Goal: Feedback & Contribution: Contribute content

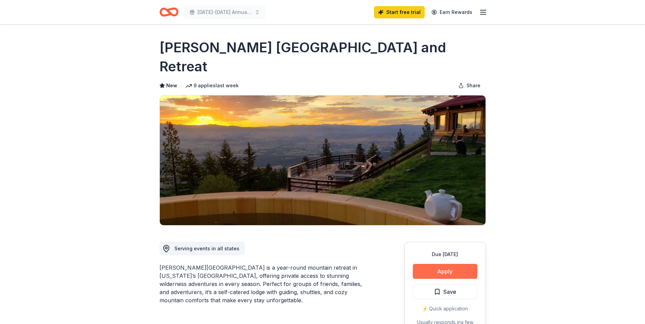
click at [443, 264] on button "Apply" at bounding box center [445, 271] width 65 height 15
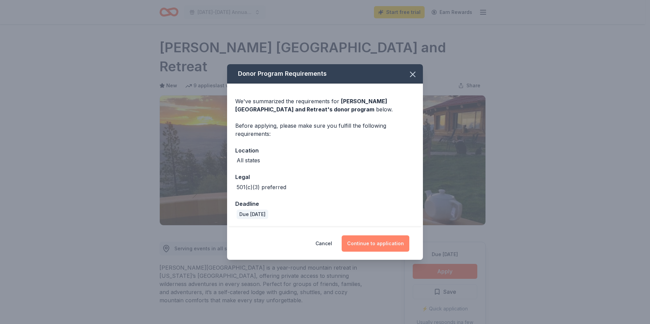
click at [374, 241] on button "Continue to application" at bounding box center [376, 244] width 68 height 16
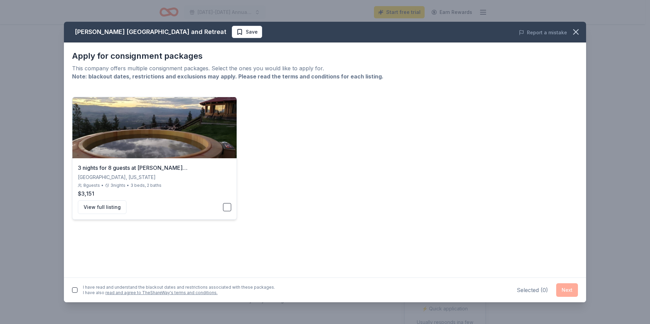
click at [227, 208] on button "button" at bounding box center [227, 207] width 8 height 8
click at [84, 289] on div "I have read and understand the blackout dates and restrictions associated with …" at bounding box center [179, 290] width 192 height 11
click at [74, 288] on button "button" at bounding box center [74, 290] width 5 height 5
click at [171, 168] on div "3 nights for 8 guests at Downing Mountain Lodge" at bounding box center [154, 168] width 153 height 8
click at [96, 209] on button "View full listing" at bounding box center [102, 208] width 49 height 14
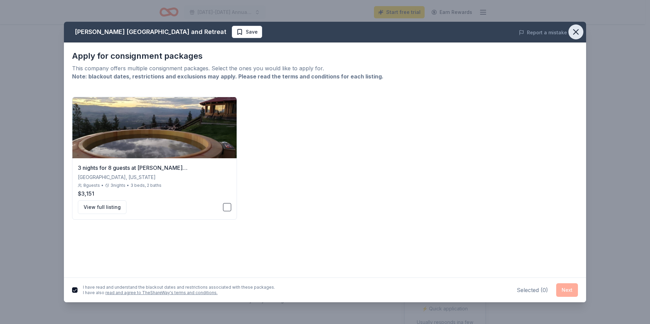
click at [575, 30] on icon "button" at bounding box center [576, 32] width 5 height 5
click at [578, 32] on icon "button" at bounding box center [576, 32] width 10 height 10
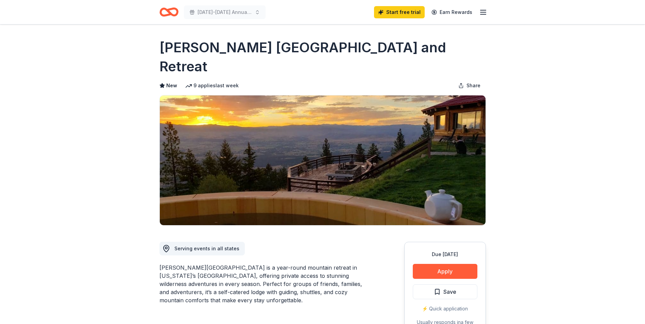
click at [160, 10] on icon "Home" at bounding box center [168, 12] width 19 height 16
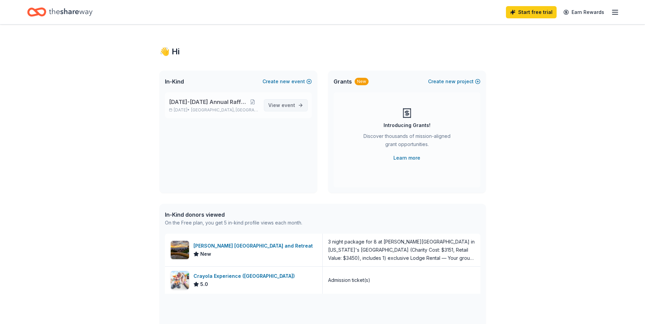
click at [273, 104] on span "View event" at bounding box center [281, 105] width 27 height 8
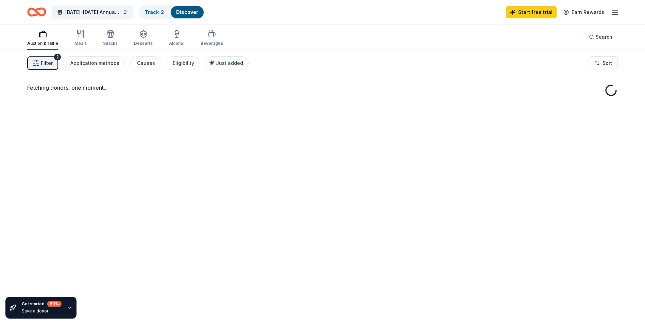
click at [39, 9] on icon "Home" at bounding box center [40, 12] width 11 height 7
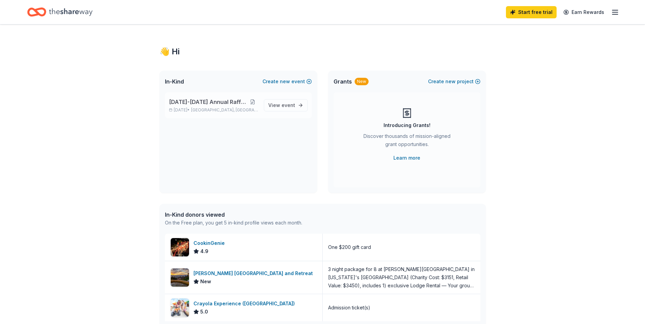
click at [253, 102] on button at bounding box center [253, 101] width 12 height 5
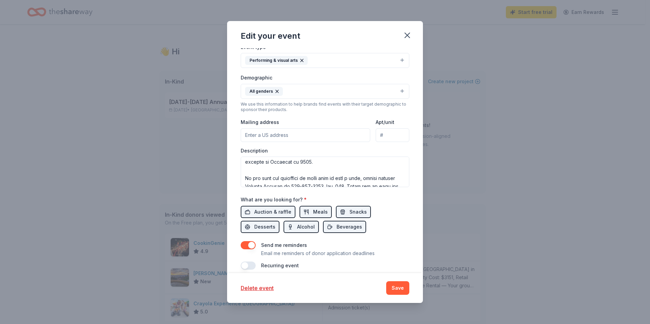
scroll to position [166, 0]
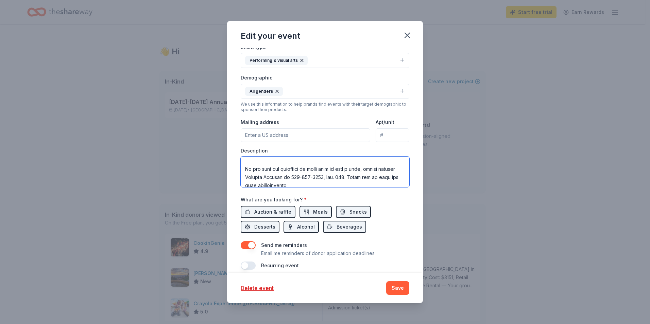
click at [370, 161] on textarea at bounding box center [325, 172] width 169 height 31
click at [350, 162] on textarea at bounding box center [325, 172] width 169 height 31
click at [299, 184] on textarea at bounding box center [325, 172] width 169 height 31
click at [375, 174] on textarea at bounding box center [325, 172] width 169 height 31
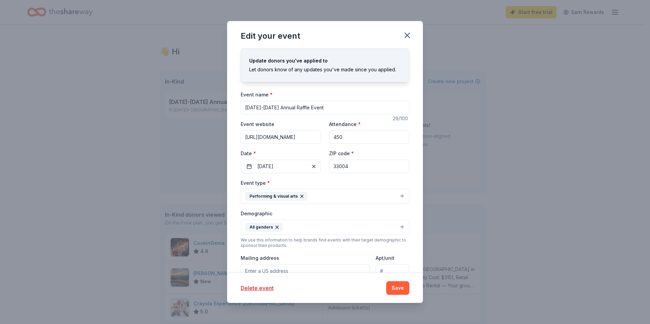
type textarea "It is that time of year again at the Holocaust Documentation & Education Center…"
drag, startPoint x: 284, startPoint y: 136, endPoint x: 249, endPoint y: 139, distance: 35.5
click at [249, 139] on input "https://www.eventbrite.com/e/visas-for-life-righteous-and-honorable-diplomats-e…" at bounding box center [281, 137] width 80 height 14
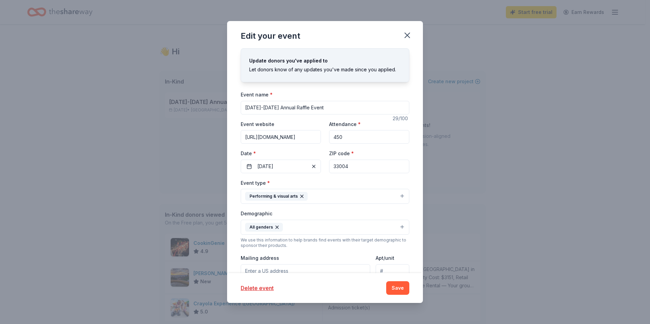
click at [279, 148] on div "Event website https://www.eventbrite.com/e/visas-for-life-righteous-and-honorab…" at bounding box center [325, 146] width 169 height 53
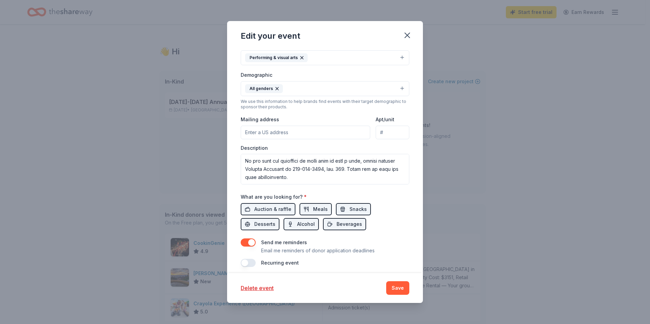
scroll to position [144, 0]
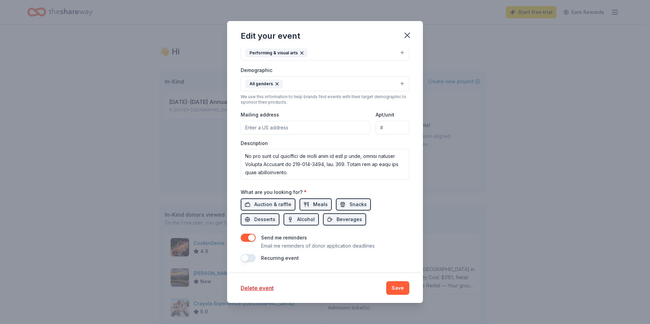
click at [299, 127] on input "Mailing address" at bounding box center [306, 128] width 130 height 14
type input "303 N Federal Hwy"
type input "Dania Beach, Fl, 33004"
click at [400, 285] on button "Save" at bounding box center [397, 289] width 23 height 14
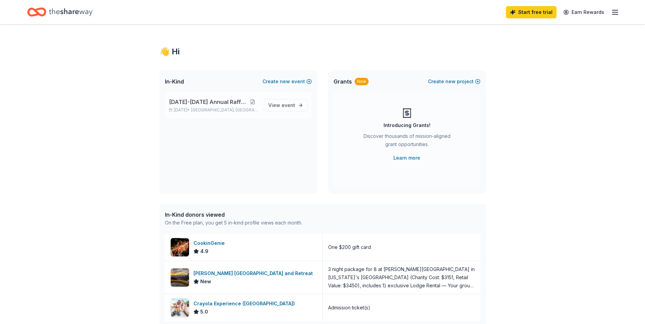
click at [253, 101] on button at bounding box center [253, 101] width 12 height 5
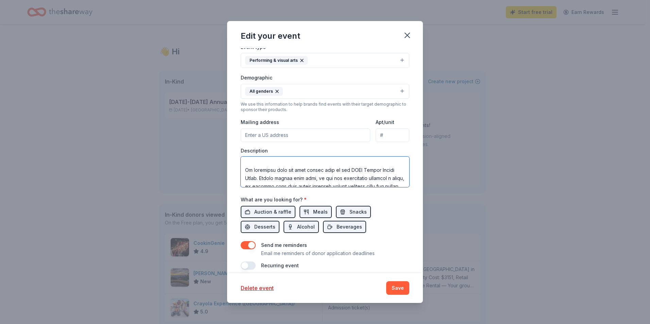
scroll to position [180, 0]
drag, startPoint x: 245, startPoint y: 165, endPoint x: 381, endPoint y: 193, distance: 139.4
click at [381, 193] on div "Event name * 2025-2026 Annual Raffle Event 29 /100 Event website https://www.ev…" at bounding box center [325, 112] width 169 height 316
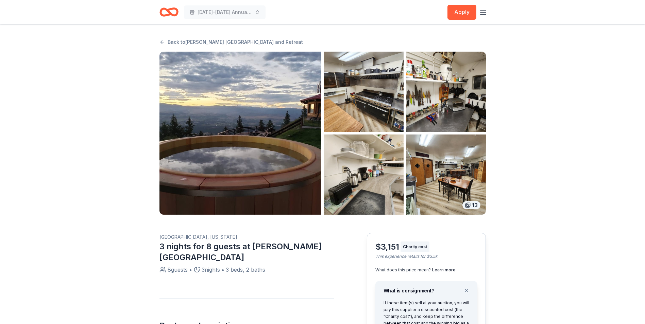
click at [168, 12] on icon "Home" at bounding box center [172, 12] width 11 height 7
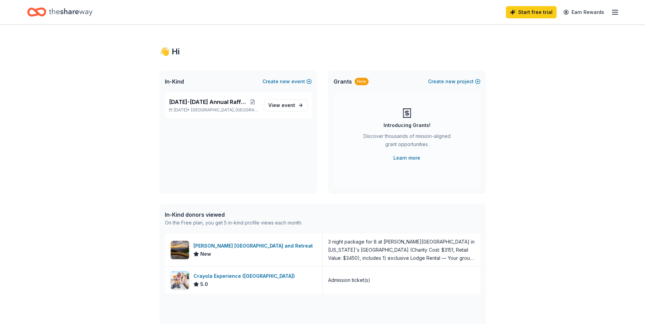
click at [620, 9] on div "Start free trial Earn Rewards" at bounding box center [322, 12] width 645 height 24
click at [616, 13] on icon "button" at bounding box center [615, 12] width 8 height 8
click at [540, 50] on link "Account" at bounding box center [533, 52] width 21 height 7
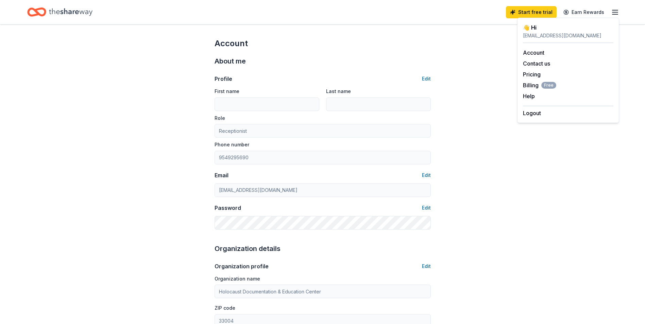
click at [476, 121] on div "Account About me Profile Edit First name Last name Role Receptionist Phone numb…" at bounding box center [322, 328] width 645 height 608
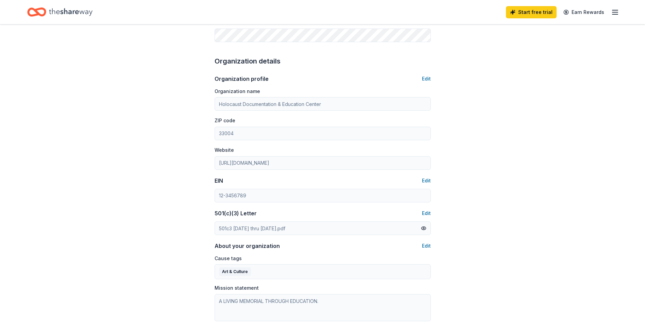
scroll to position [170, 0]
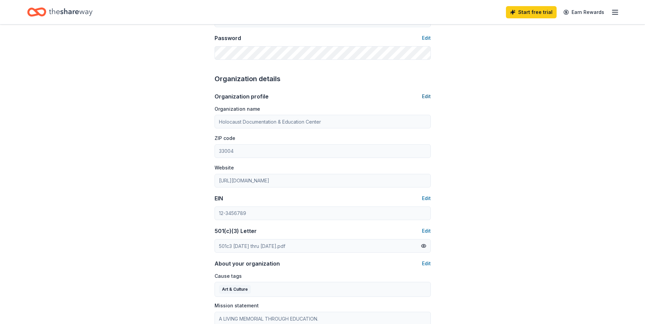
click at [429, 96] on button "Edit" at bounding box center [426, 96] width 9 height 8
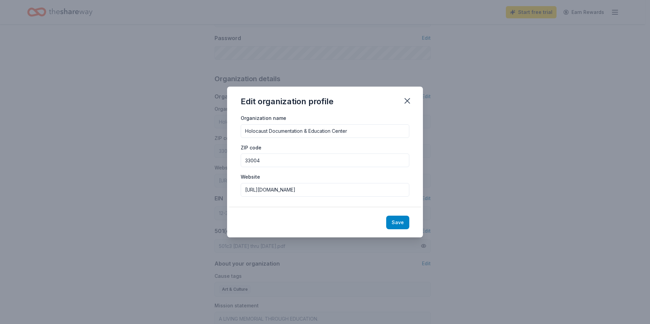
click at [399, 218] on button "Save" at bounding box center [397, 223] width 23 height 14
click at [405, 99] on icon "button" at bounding box center [408, 101] width 10 height 10
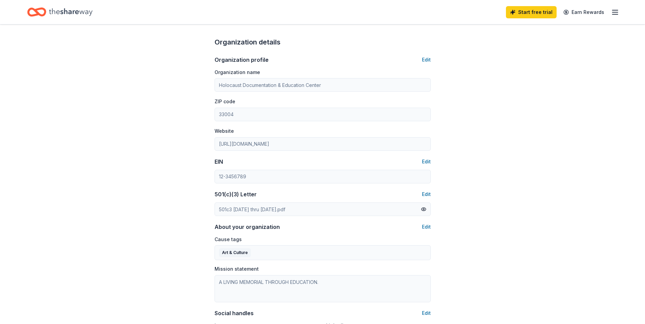
scroll to position [357, 0]
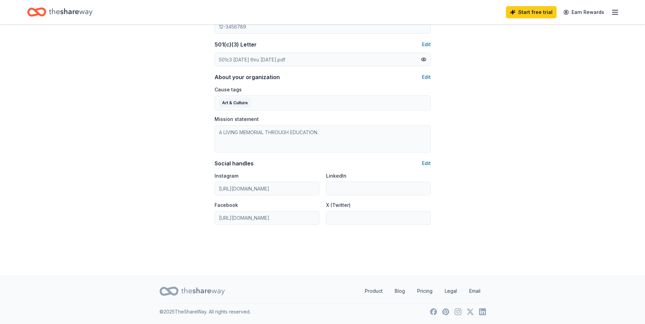
click at [613, 15] on icon "button" at bounding box center [615, 12] width 8 height 8
click at [537, 55] on link "Account" at bounding box center [533, 52] width 21 height 7
click at [540, 33] on div "receptionist@hdec.org" at bounding box center [568, 36] width 90 height 8
click at [535, 28] on div "👋 Hi" at bounding box center [568, 27] width 90 height 8
drag, startPoint x: 538, startPoint y: 40, endPoint x: 539, endPoint y: 36, distance: 3.6
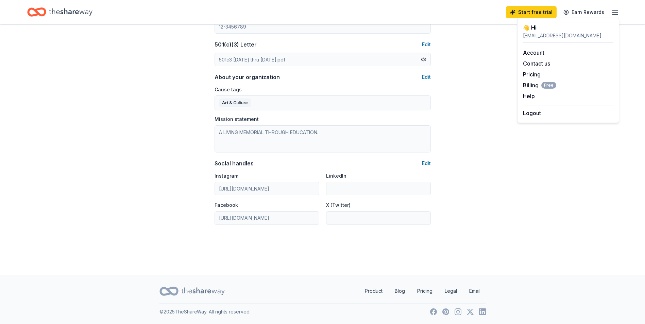
click at [539, 36] on div "👋 Hi receptionist@hdec.org" at bounding box center [568, 33] width 90 height 20
click at [539, 35] on div "receptionist@hdec.org" at bounding box center [568, 36] width 90 height 8
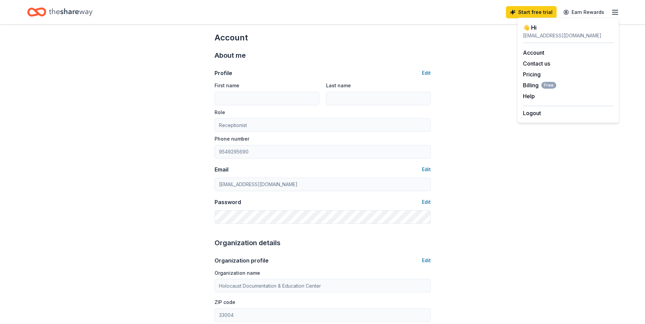
scroll to position [0, 0]
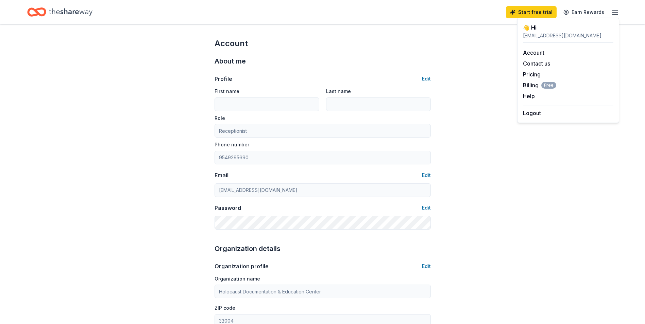
click at [614, 8] on icon "button" at bounding box center [615, 12] width 8 height 8
click at [612, 9] on icon "button" at bounding box center [615, 12] width 8 height 8
click at [471, 137] on div "Account About me Profile Edit First name Last name Role Receptionist Phone numb…" at bounding box center [322, 328] width 645 height 608
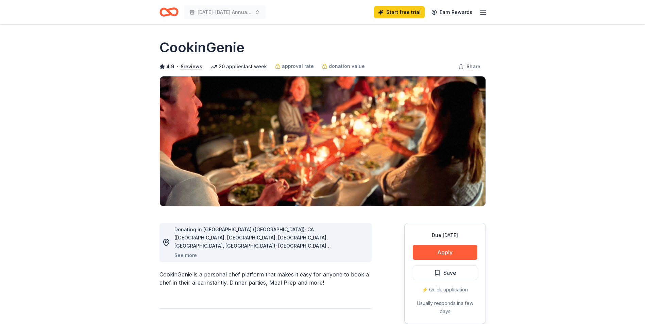
click at [336, 246] on span "Donating in AZ (Maricopa County); CA (Los Angeles County, Riverside County, San…" at bounding box center [264, 311] width 180 height 169
click at [182, 258] on button "See more" at bounding box center [185, 256] width 22 height 8
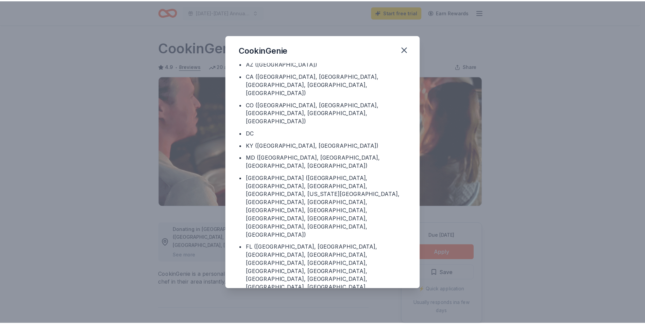
scroll to position [26, 0]
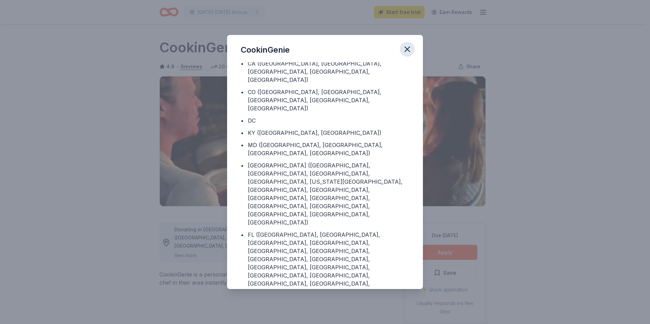
click at [407, 43] on button "button" at bounding box center [407, 49] width 15 height 15
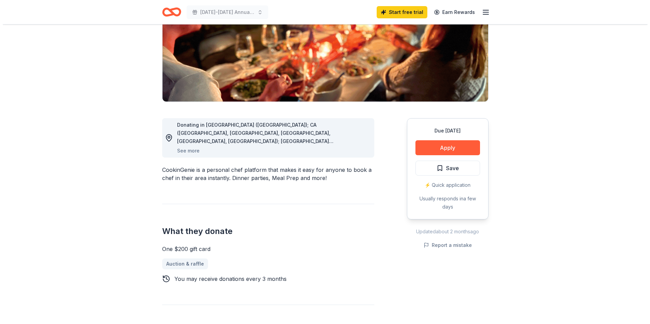
scroll to position [102, 0]
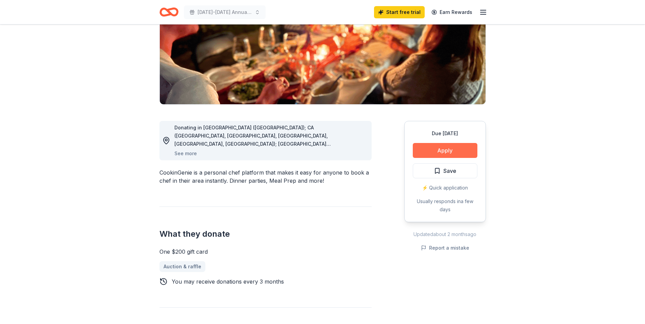
click at [432, 154] on button "Apply" at bounding box center [445, 150] width 65 height 15
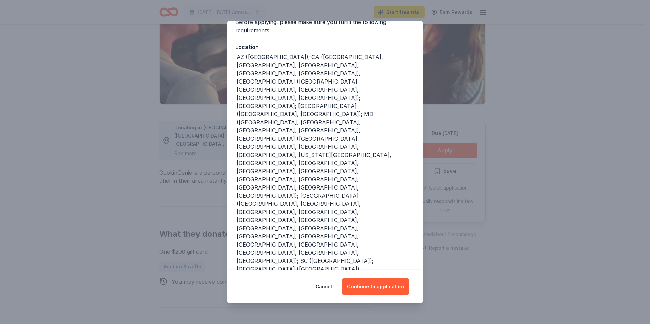
scroll to position [63, 0]
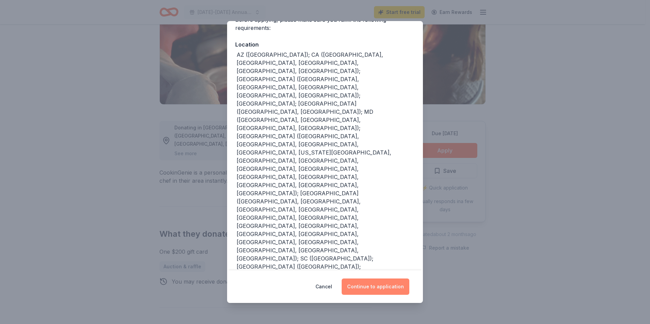
click at [376, 288] on button "Continue to application" at bounding box center [376, 287] width 68 height 16
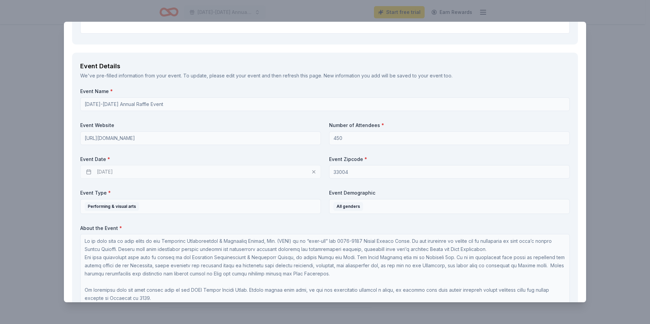
scroll to position [0, 0]
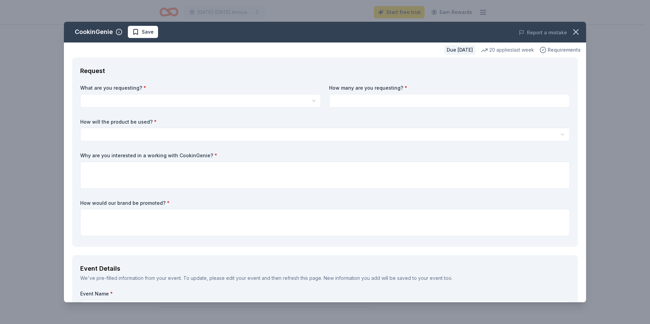
click at [541, 50] on icon "button" at bounding box center [543, 50] width 7 height 7
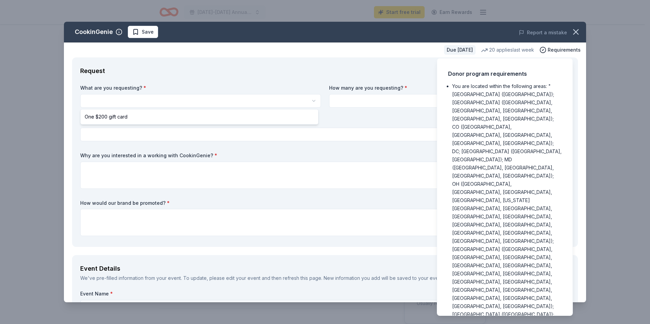
click at [158, 95] on html "2025-2026 Annual Raffle Event Start free trial Earn Rewards Due in 26 days Shar…" at bounding box center [325, 162] width 650 height 324
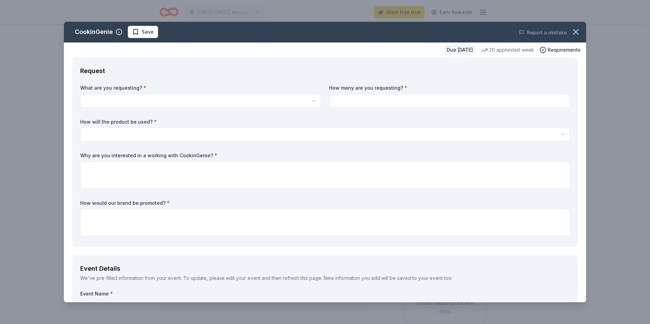
click at [159, 98] on html "2025-2026 Annual Raffle Event Start free trial Earn Rewards Due in 26 days Shar…" at bounding box center [325, 162] width 650 height 324
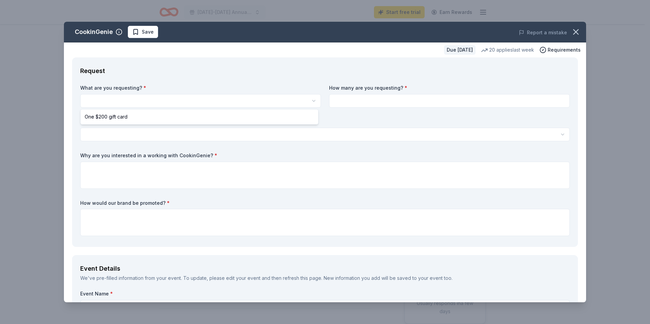
select select "One $200 gift card"
drag, startPoint x: 159, startPoint y: 118, endPoint x: 163, endPoint y: 118, distance: 3.4
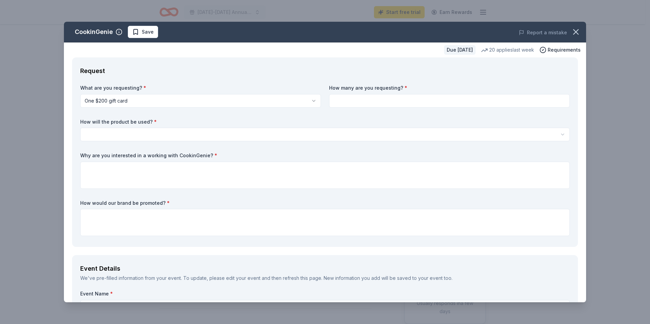
click at [366, 101] on input at bounding box center [449, 101] width 241 height 14
type input "1"
click at [266, 137] on html "2025-2026 Annual Raffle Event Start free trial Earn Rewards Due in 26 days Shar…" at bounding box center [325, 162] width 650 height 324
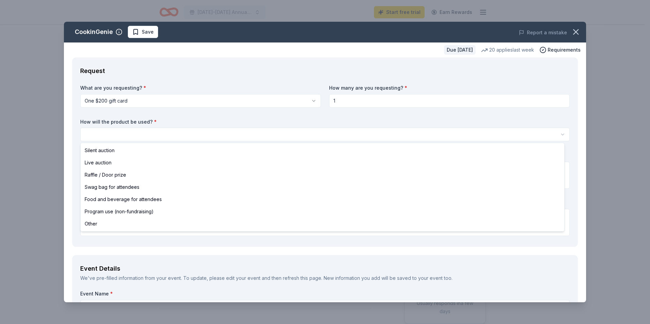
select select "raffleDoorPrize"
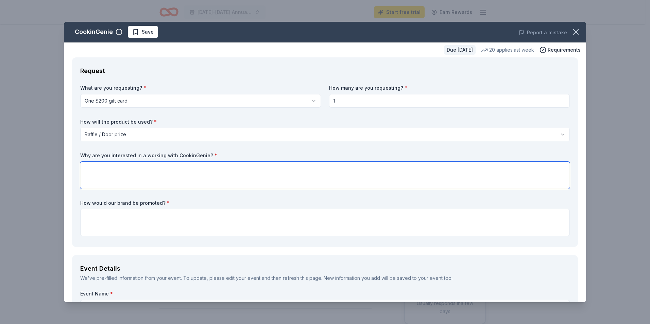
click at [123, 181] on textarea at bounding box center [325, 175] width 490 height 27
type textarea "A"
drag, startPoint x: 253, startPoint y: 170, endPoint x: 72, endPoint y: 182, distance: 181.4
click at [72, 182] on div "Request What are you requesting? * One $200 gift card One $200 gift card How ma…" at bounding box center [325, 152] width 506 height 190
paste textarea "& Education Center (HDEC) is devoted to documenting the memory of the Holocaust…"
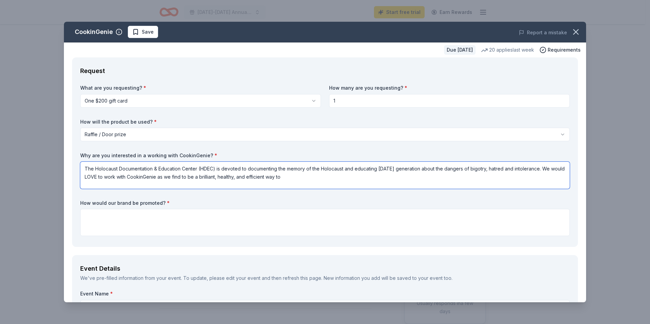
click at [196, 177] on textarea "The Holocaust Documentation & Education Center (HDEC) is devoted to documenting…" at bounding box center [325, 175] width 490 height 27
click at [306, 179] on textarea "The Holocaust Documentation & Education Center (HDEC) is devoted to documenting…" at bounding box center [325, 175] width 490 height 27
type textarea "The Holocaust Documentation & Education Center (HDEC) is devoted to documenting…"
click at [112, 219] on textarea at bounding box center [325, 222] width 490 height 27
paste textarea "Our museum welcomes over 10,000 visitors annually and reaches a growing audienc…"
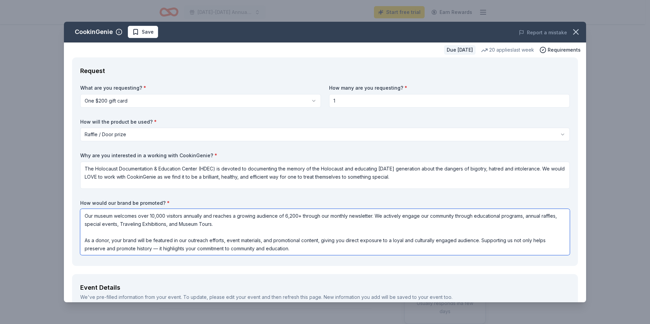
type textarea "Our museum welcomes over 10,000 visitors annually and reaches a growing audienc…"
click at [481, 184] on textarea "The Holocaust Documentation & Education Center (HDEC) is devoted to documenting…" at bounding box center [325, 175] width 490 height 27
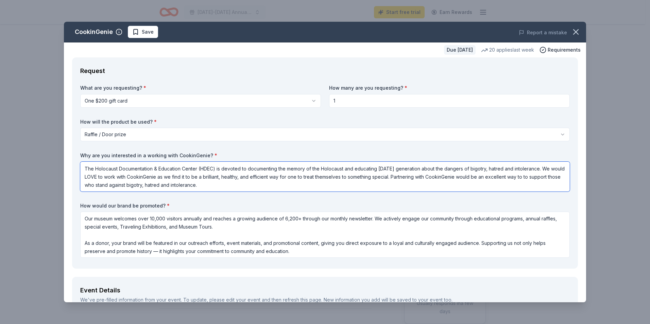
drag, startPoint x: 544, startPoint y: 183, endPoint x: 539, endPoint y: 177, distance: 8.0
click at [542, 182] on textarea "The Holocaust Documentation & Education Center (HDEC) is devoted to documenting…" at bounding box center [325, 177] width 490 height 30
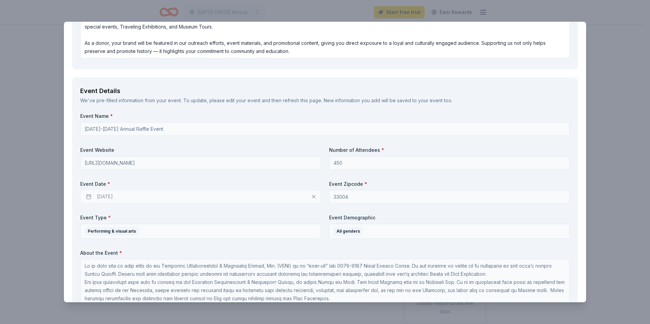
scroll to position [238, 0]
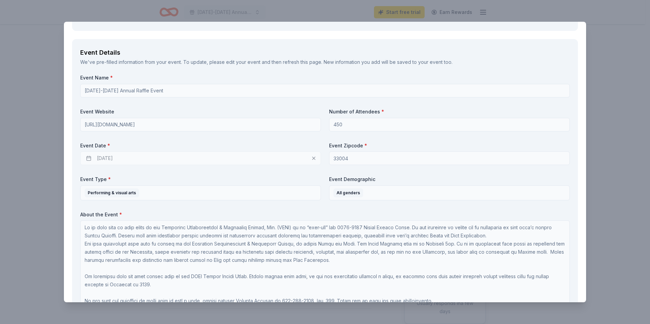
type textarea "The Holocaust Documentation & Education Center (HDEC) is devoted to documenting…"
click at [84, 156] on div "11/08/2025" at bounding box center [200, 159] width 241 height 14
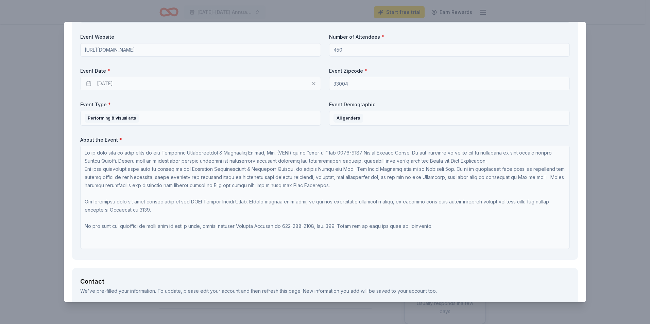
scroll to position [272, 0]
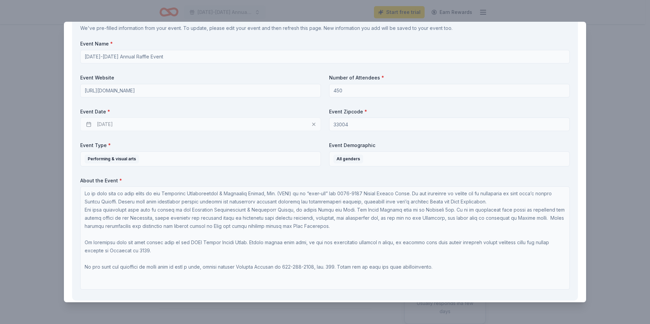
click at [312, 123] on div "11/08/2025" at bounding box center [200, 125] width 241 height 14
click at [96, 126] on div "11/08/2025" at bounding box center [200, 125] width 241 height 14
click at [98, 123] on div "11/08/2025" at bounding box center [200, 125] width 241 height 14
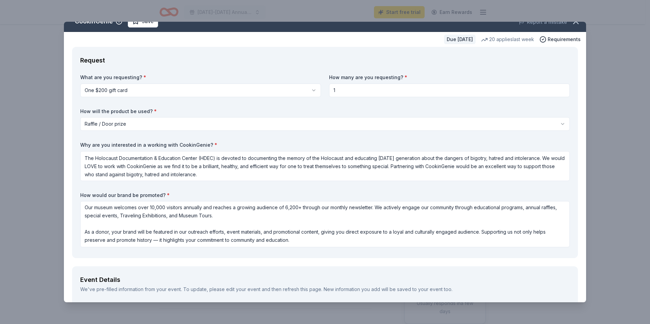
scroll to position [0, 0]
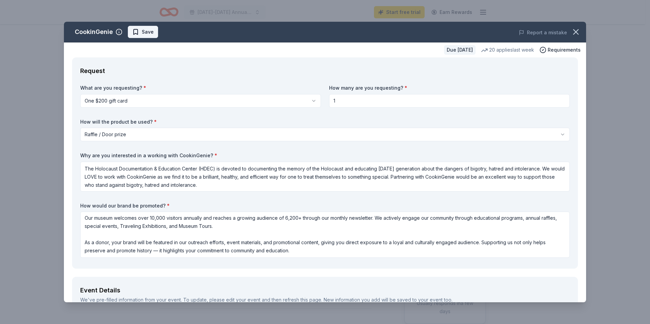
click at [144, 32] on span "Save" at bounding box center [148, 32] width 12 height 8
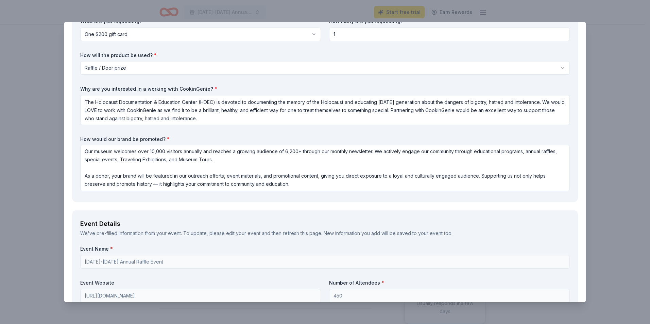
scroll to position [68, 0]
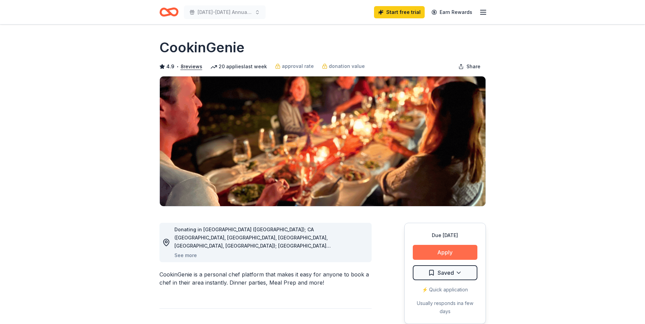
click at [446, 251] on button "Apply" at bounding box center [445, 252] width 65 height 15
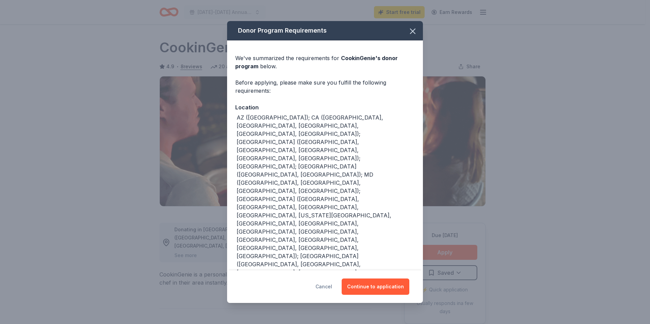
click at [325, 283] on button "Cancel" at bounding box center [324, 287] width 17 height 16
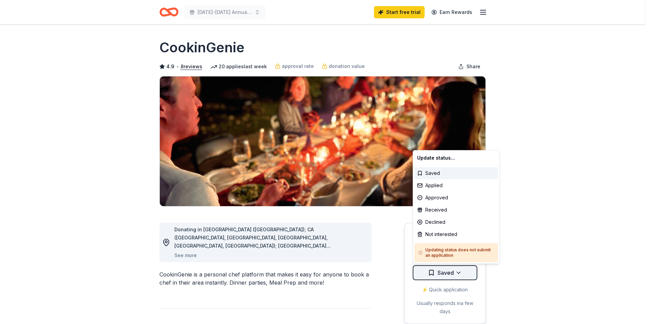
click at [427, 272] on html "2025-2026 Annual Raffle Event Start free trial Earn Rewards Due in 26 days Shar…" at bounding box center [325, 162] width 650 height 324
click at [445, 173] on div "Saved" at bounding box center [457, 173] width 84 height 12
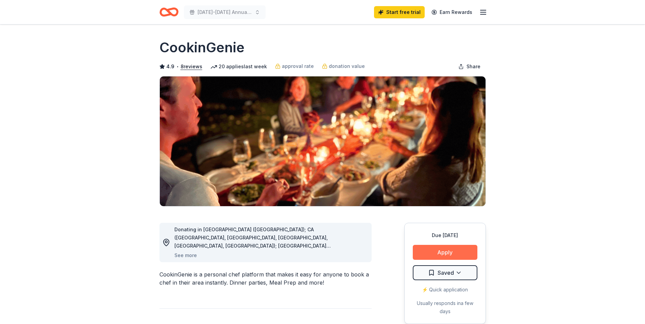
click at [445, 255] on button "Apply" at bounding box center [445, 252] width 65 height 15
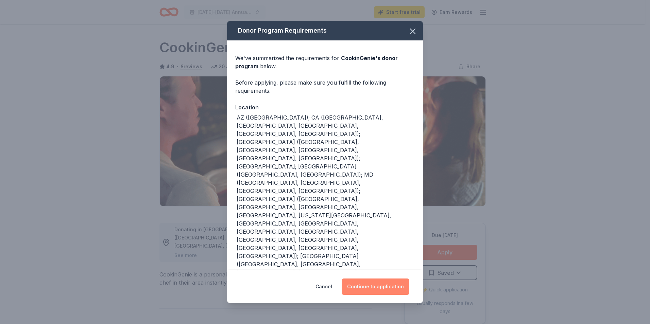
click at [374, 289] on button "Continue to application" at bounding box center [376, 287] width 68 height 16
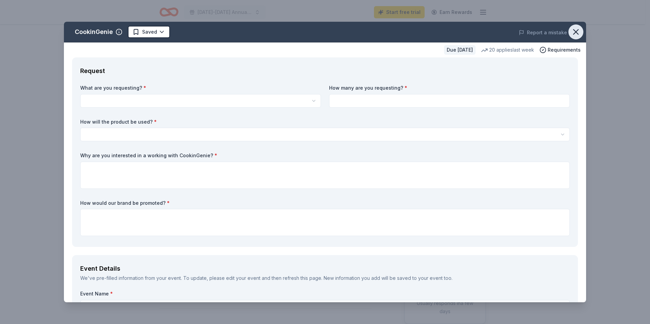
click at [571, 29] on icon "button" at bounding box center [576, 32] width 10 height 10
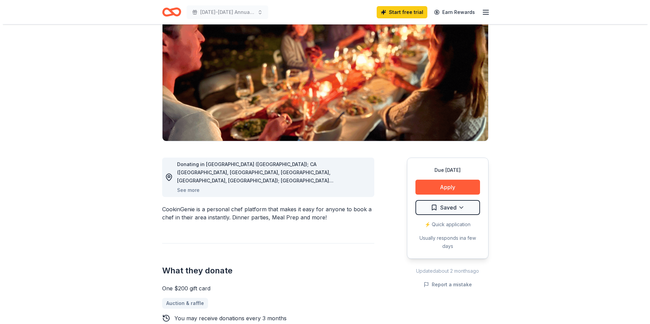
scroll to position [68, 0]
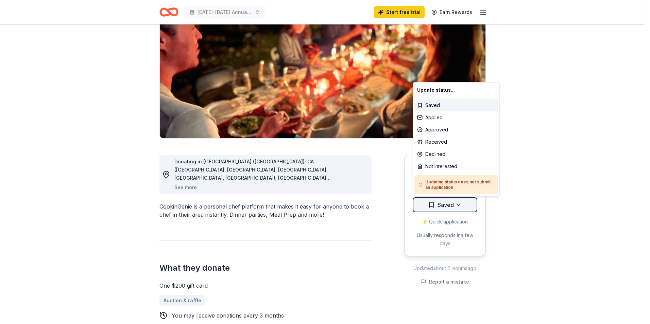
click at [442, 203] on html "2025-2026 Annual Raffle Event Start free trial Earn Rewards Due in 26 days Shar…" at bounding box center [325, 94] width 650 height 324
click at [434, 108] on div "Saved" at bounding box center [457, 105] width 84 height 12
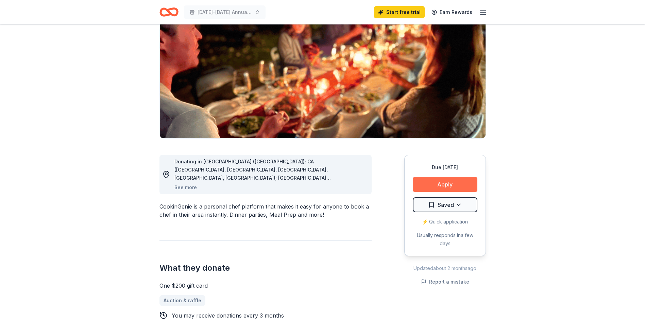
click at [448, 181] on button "Apply" at bounding box center [445, 184] width 65 height 15
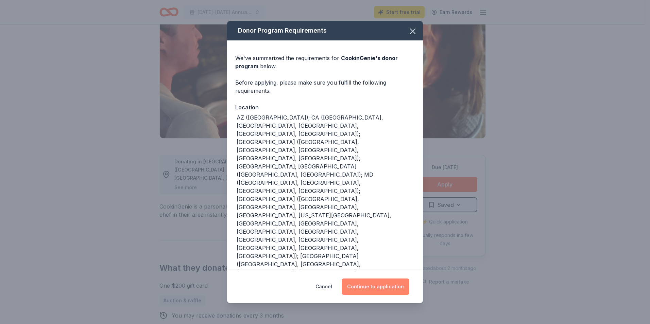
click at [377, 282] on button "Continue to application" at bounding box center [376, 287] width 68 height 16
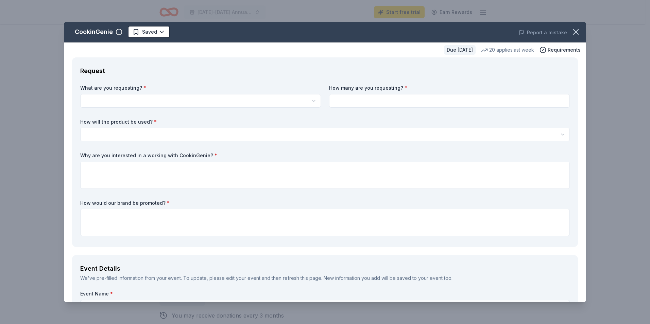
scroll to position [0, 0]
click at [224, 102] on html "2025-2026 Annual Raffle Event Start free trial Earn Rewards Due in 26 days Shar…" at bounding box center [325, 162] width 650 height 324
click at [219, 98] on html "2025-2026 Annual Raffle Event Start free trial Earn Rewards Due in 26 days Shar…" at bounding box center [325, 162] width 650 height 324
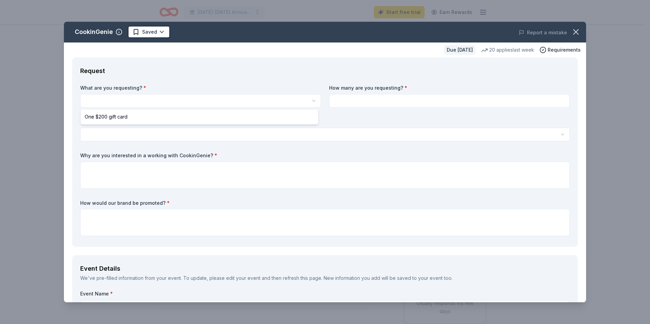
select select "One $200 gift card"
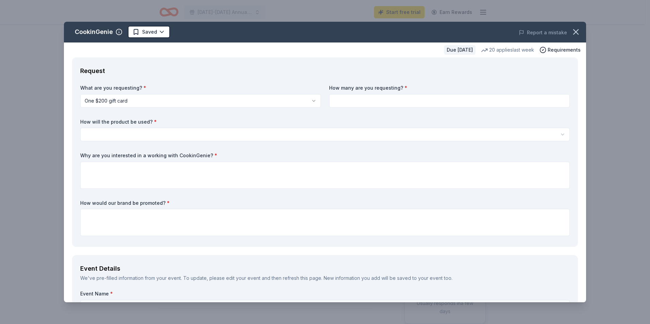
click at [423, 101] on input at bounding box center [449, 101] width 241 height 14
type input "1"
click at [179, 129] on html "2025-2026 Annual Raffle Event Start free trial Earn Rewards Due in 26 days Shar…" at bounding box center [325, 162] width 650 height 324
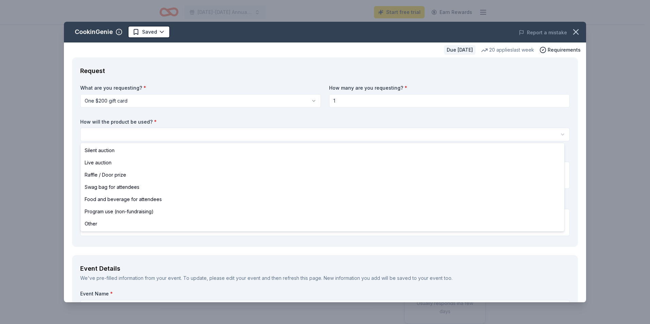
select select "raffleDoorPrize"
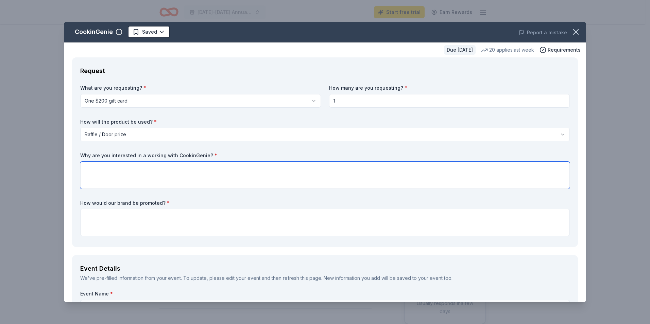
click at [170, 185] on textarea at bounding box center [325, 175] width 490 height 27
paste textarea "The Holocaust Documentation & Education Center (HDEC) is devoted to documenting…"
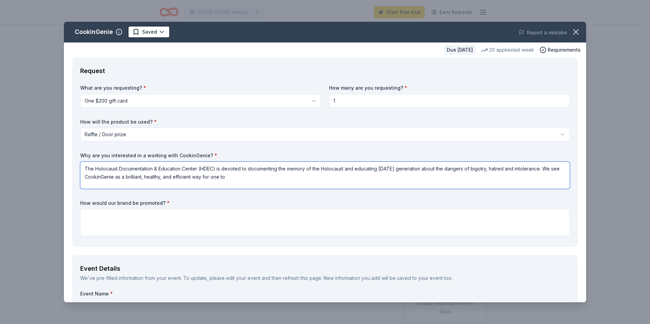
click at [236, 179] on textarea "The Holocaust Documentation & Education Center (HDEC) is devoted to documenting…" at bounding box center [325, 175] width 490 height 27
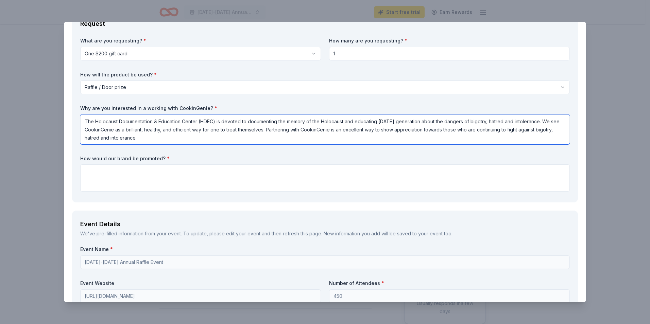
scroll to position [68, 0]
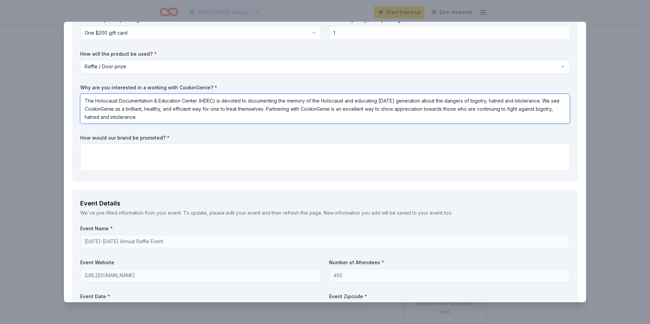
type textarea "The Holocaust Documentation & Education Center (HDEC) is devoted to documenting…"
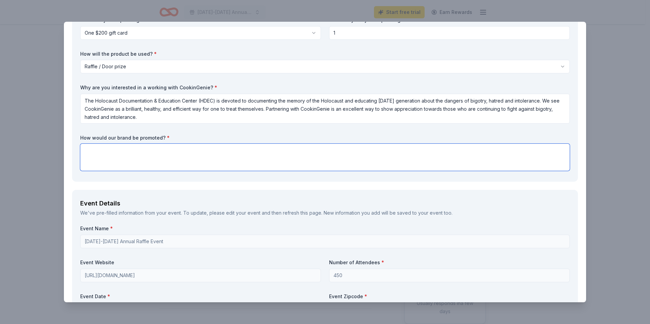
click at [107, 158] on textarea at bounding box center [325, 157] width 490 height 27
paste textarea "Our museum welcomes over 10,000 visitors annually and reaches a growing audienc…"
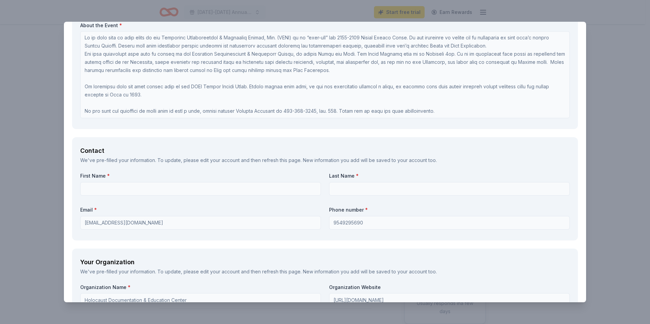
scroll to position [544, 0]
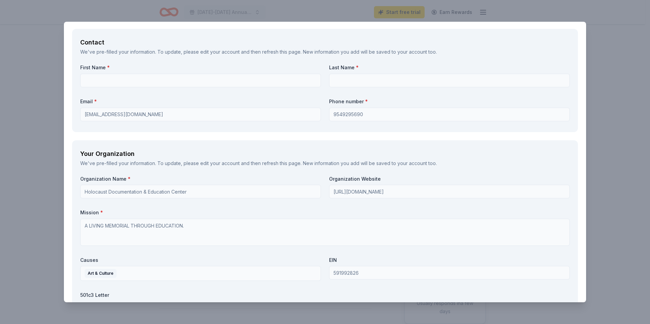
type textarea "Our museum welcomes over 10,000 visitors annually and reaches a growing audienc…"
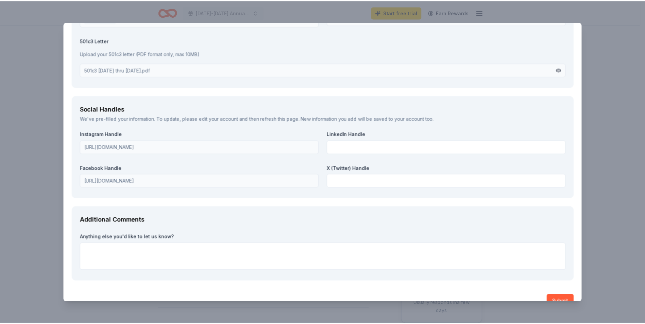
scroll to position [813, 0]
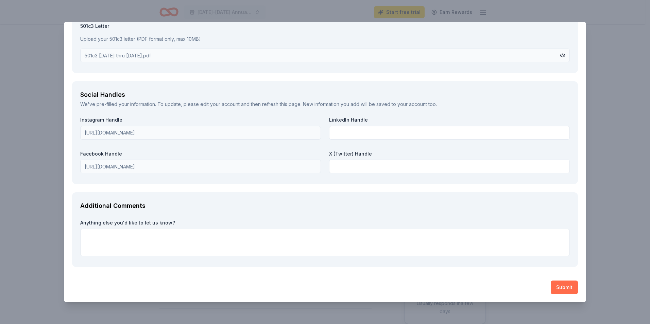
click at [554, 286] on button "Submit" at bounding box center [564, 288] width 27 height 14
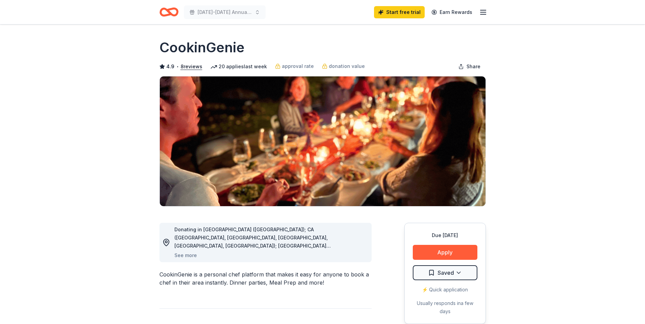
click at [167, 13] on icon "Home" at bounding box center [168, 12] width 19 height 16
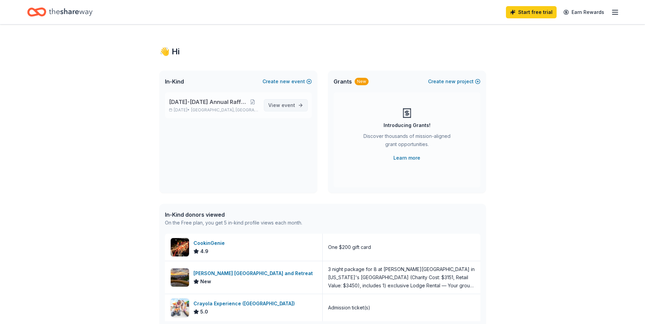
click at [283, 103] on span "event" at bounding box center [289, 105] width 14 height 6
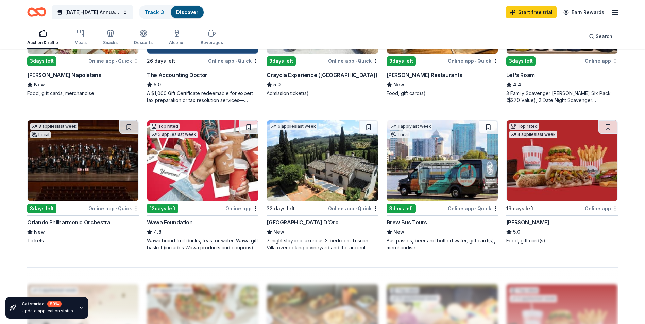
scroll to position [442, 0]
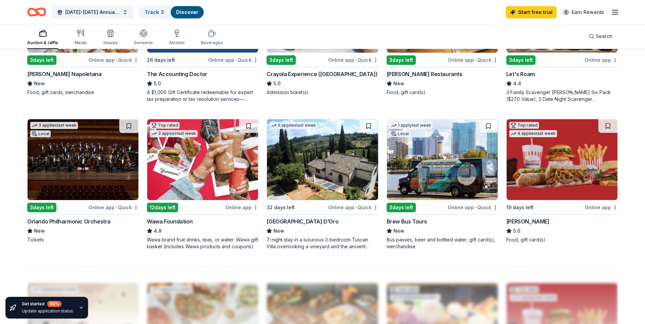
click at [332, 177] on img at bounding box center [322, 159] width 111 height 81
click at [213, 176] on img at bounding box center [202, 159] width 111 height 81
click at [89, 193] on img at bounding box center [83, 159] width 111 height 81
click at [614, 14] on icon "button" at bounding box center [615, 12] width 8 height 8
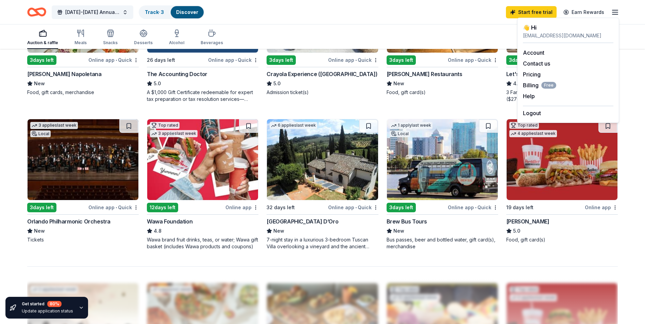
click at [300, 17] on div "2025-2026 Annual Raffle Event Track · 3 Discover Start free trial Earn Rewards" at bounding box center [322, 12] width 591 height 16
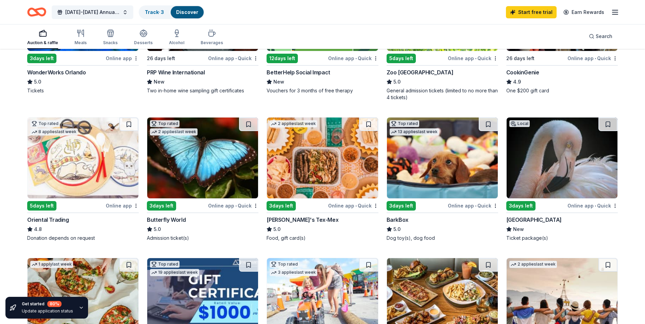
scroll to position [136, 0]
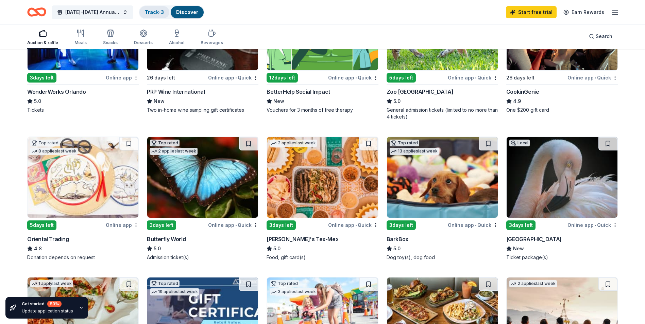
click at [159, 14] on link "Track · 3" at bounding box center [154, 12] width 19 height 6
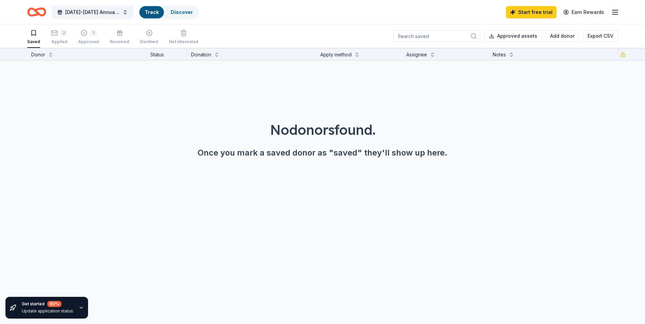
scroll to position [0, 0]
click at [54, 35] on rect "button" at bounding box center [55, 33] width 6 height 4
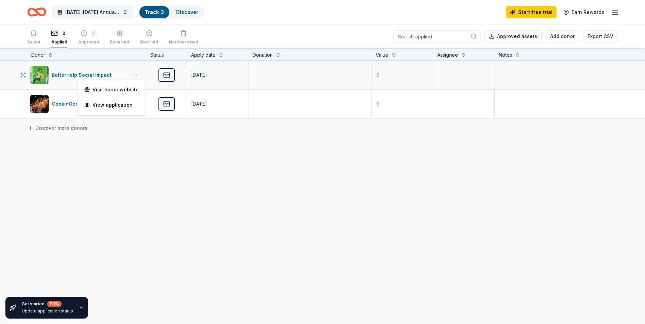
click at [135, 73] on button "button" at bounding box center [137, 74] width 14 height 5
click at [124, 103] on div "View application" at bounding box center [112, 105] width 60 height 12
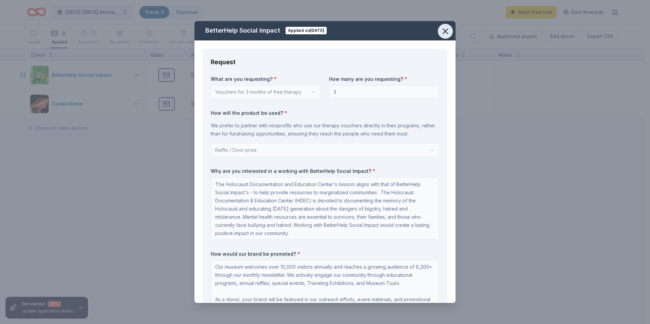
click at [441, 33] on icon "button" at bounding box center [446, 32] width 10 height 10
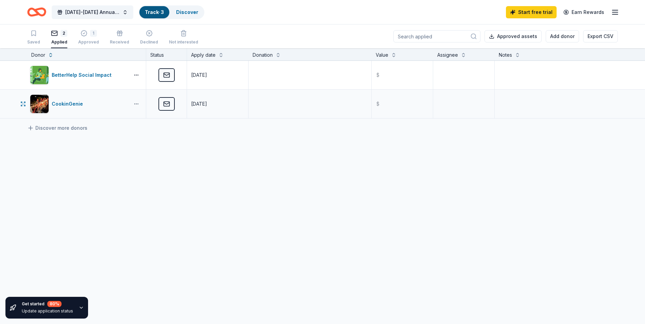
click at [135, 103] on button "button" at bounding box center [137, 103] width 14 height 5
click at [124, 131] on div "View application" at bounding box center [112, 134] width 60 height 12
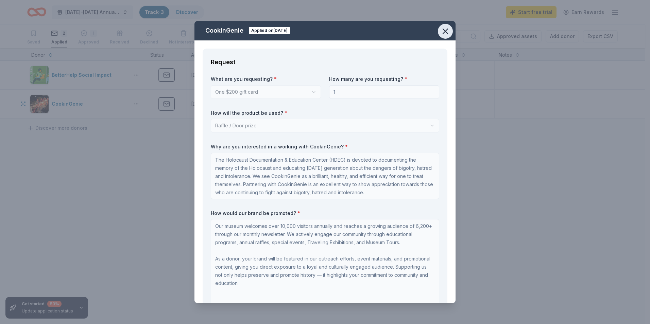
click at [446, 28] on icon "button" at bounding box center [446, 32] width 10 height 10
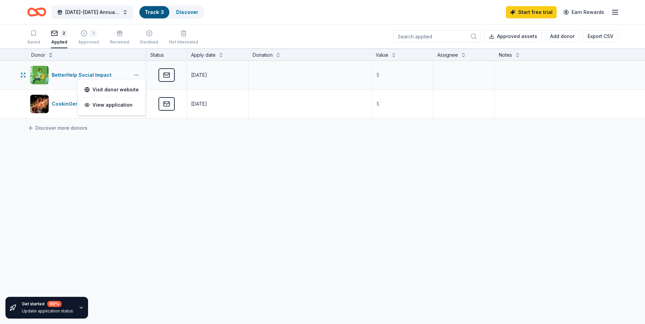
click at [139, 75] on button "button" at bounding box center [137, 74] width 14 height 5
click at [127, 91] on link "Visit donor website" at bounding box center [111, 90] width 54 height 8
click at [136, 75] on button "button" at bounding box center [137, 74] width 14 height 5
click at [120, 103] on div "View application" at bounding box center [112, 105] width 60 height 12
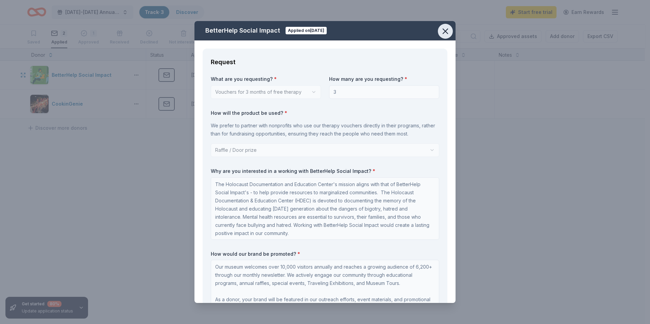
click at [441, 28] on icon "button" at bounding box center [446, 32] width 10 height 10
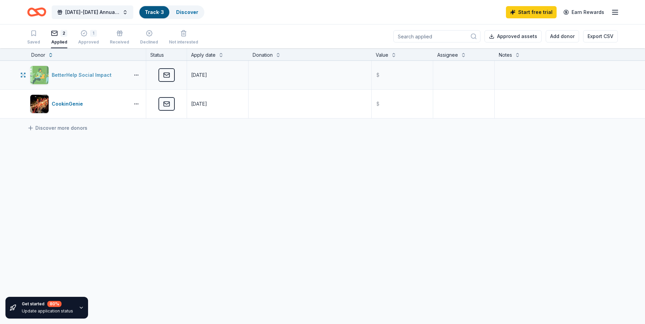
click at [72, 73] on div "BetterHelp Social Impact" at bounding box center [83, 75] width 63 height 8
click at [69, 103] on div "CookinGenie" at bounding box center [69, 104] width 34 height 8
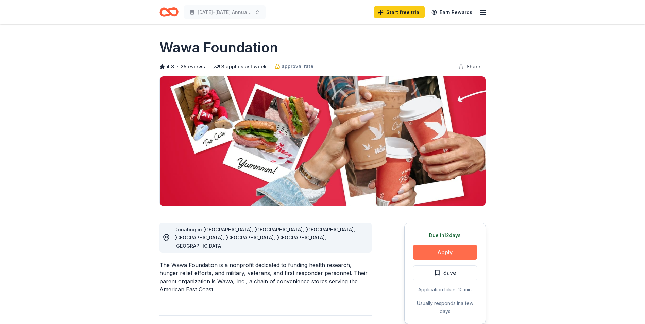
click at [436, 249] on button "Apply" at bounding box center [445, 252] width 65 height 15
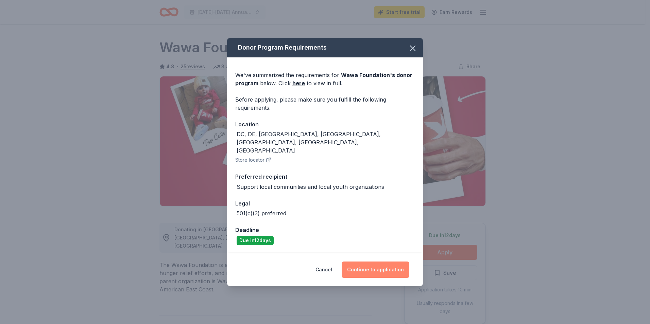
click at [371, 262] on button "Continue to application" at bounding box center [376, 270] width 68 height 16
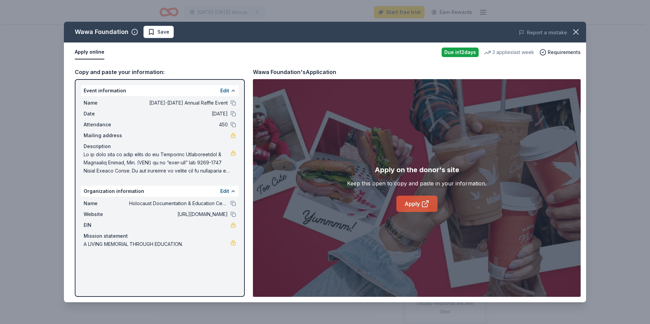
click at [414, 205] on link "Apply" at bounding box center [417, 204] width 41 height 16
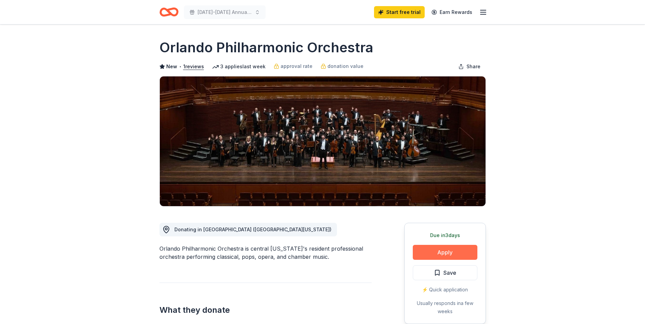
click at [446, 257] on button "Apply" at bounding box center [445, 252] width 65 height 15
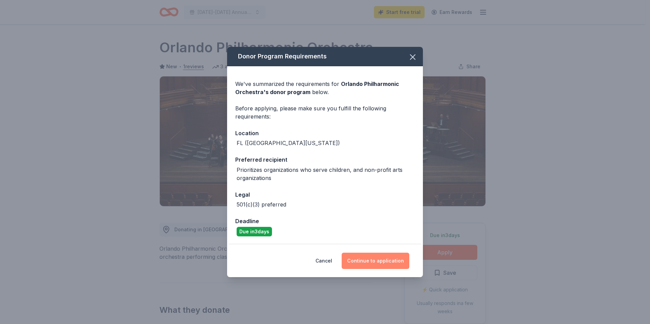
click at [369, 267] on button "Continue to application" at bounding box center [376, 261] width 68 height 16
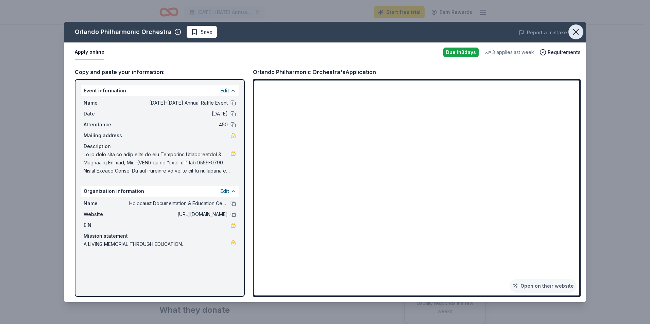
click at [581, 31] on button "button" at bounding box center [576, 31] width 15 height 15
